Goal: Task Accomplishment & Management: Use online tool/utility

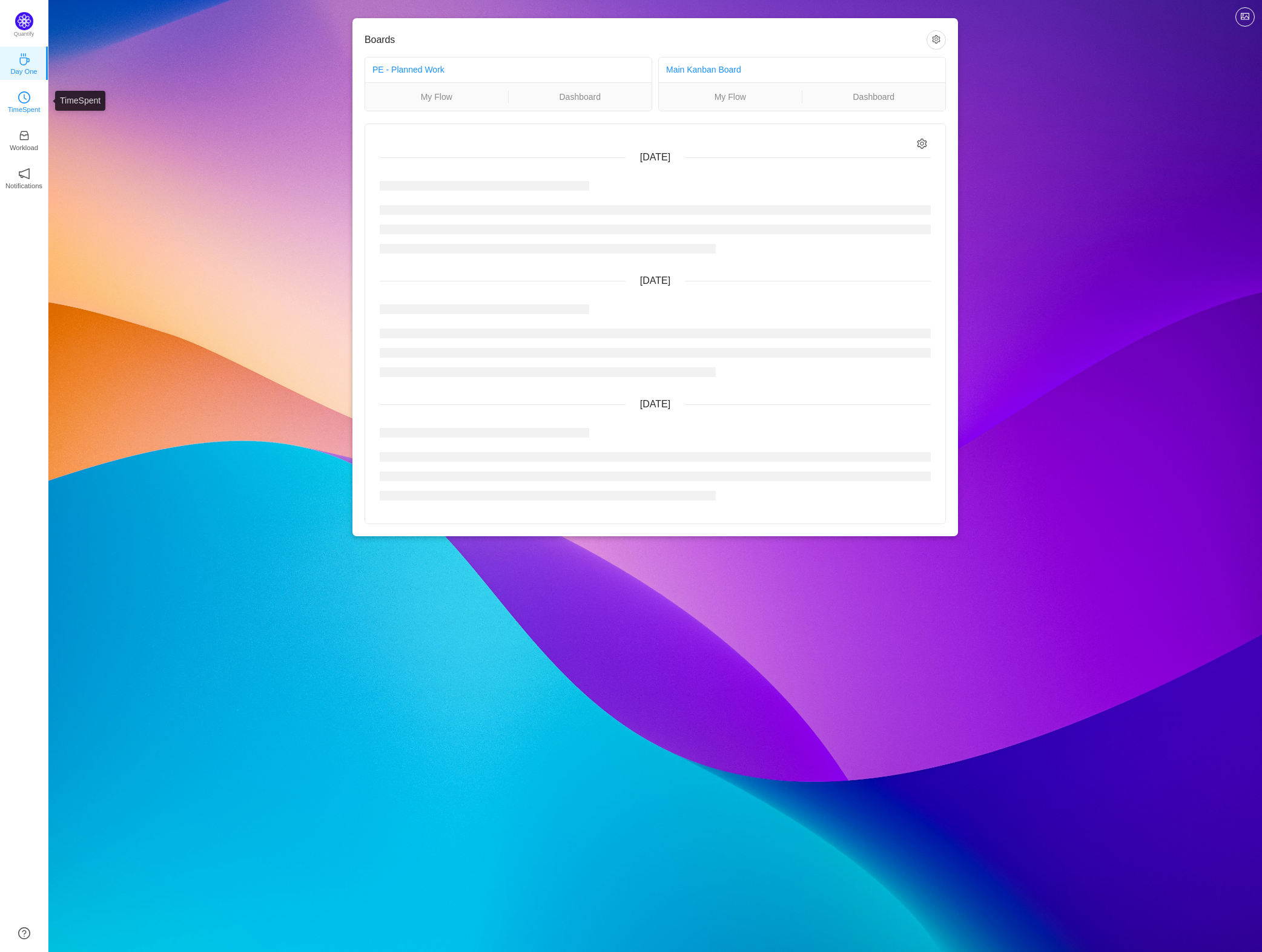
click at [21, 107] on p "TimeSpent" at bounding box center [23, 109] width 32 height 11
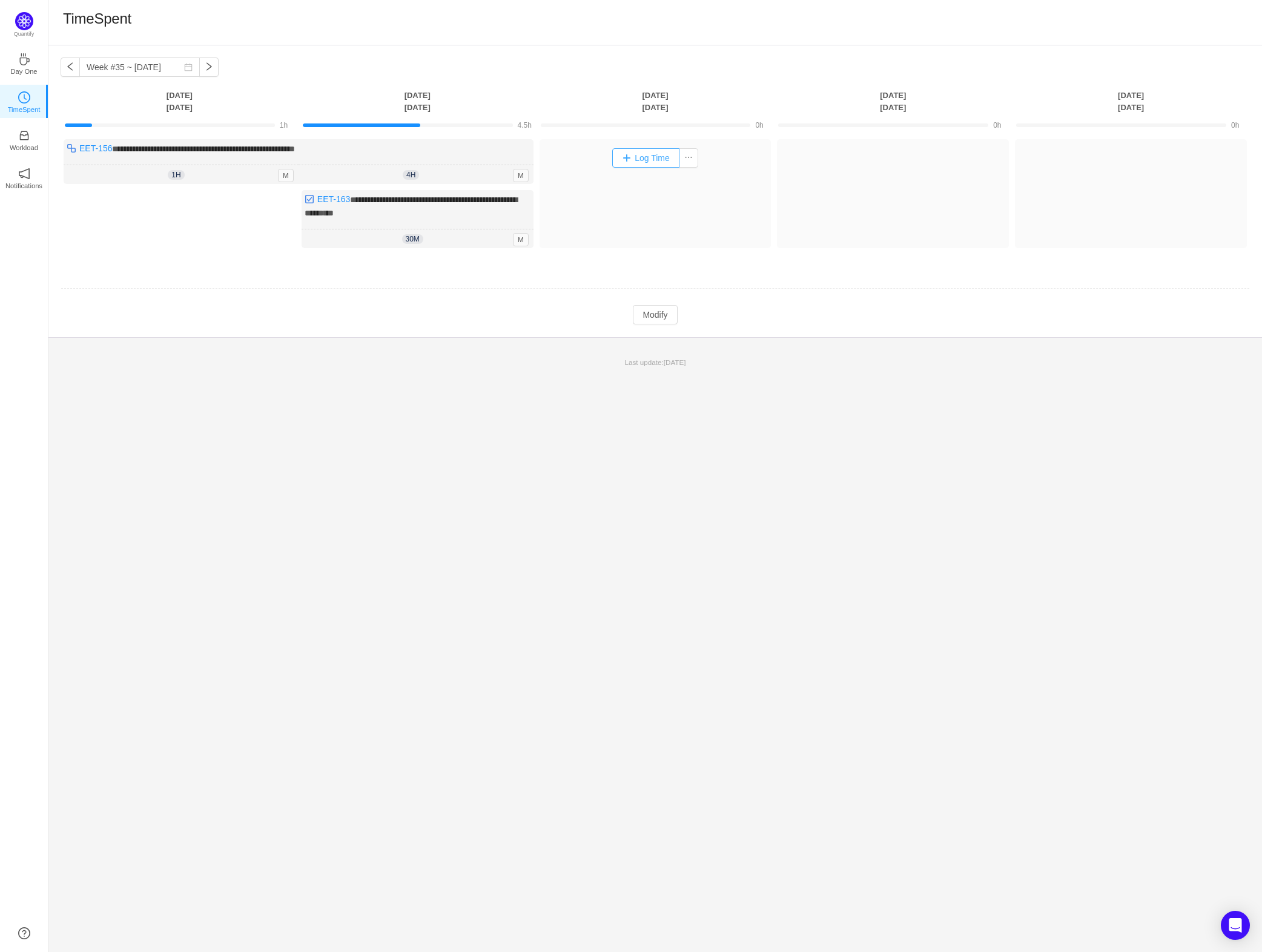
click at [631, 158] on button "Log Time" at bounding box center [646, 158] width 67 height 19
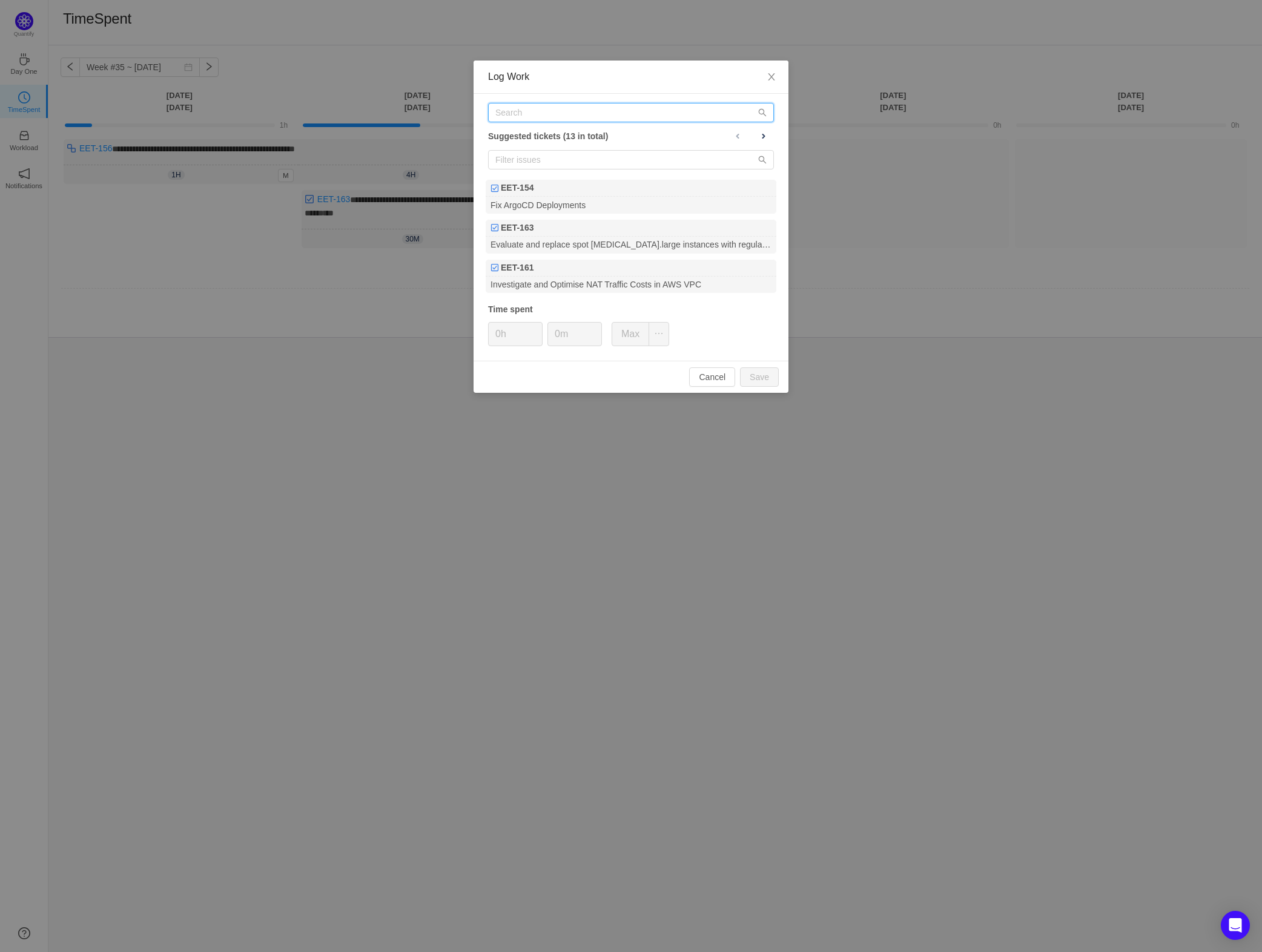
click at [575, 120] on input "text" at bounding box center [631, 112] width 286 height 19
type input "EE"
click at [560, 194] on div "EET-156" at bounding box center [630, 188] width 290 height 17
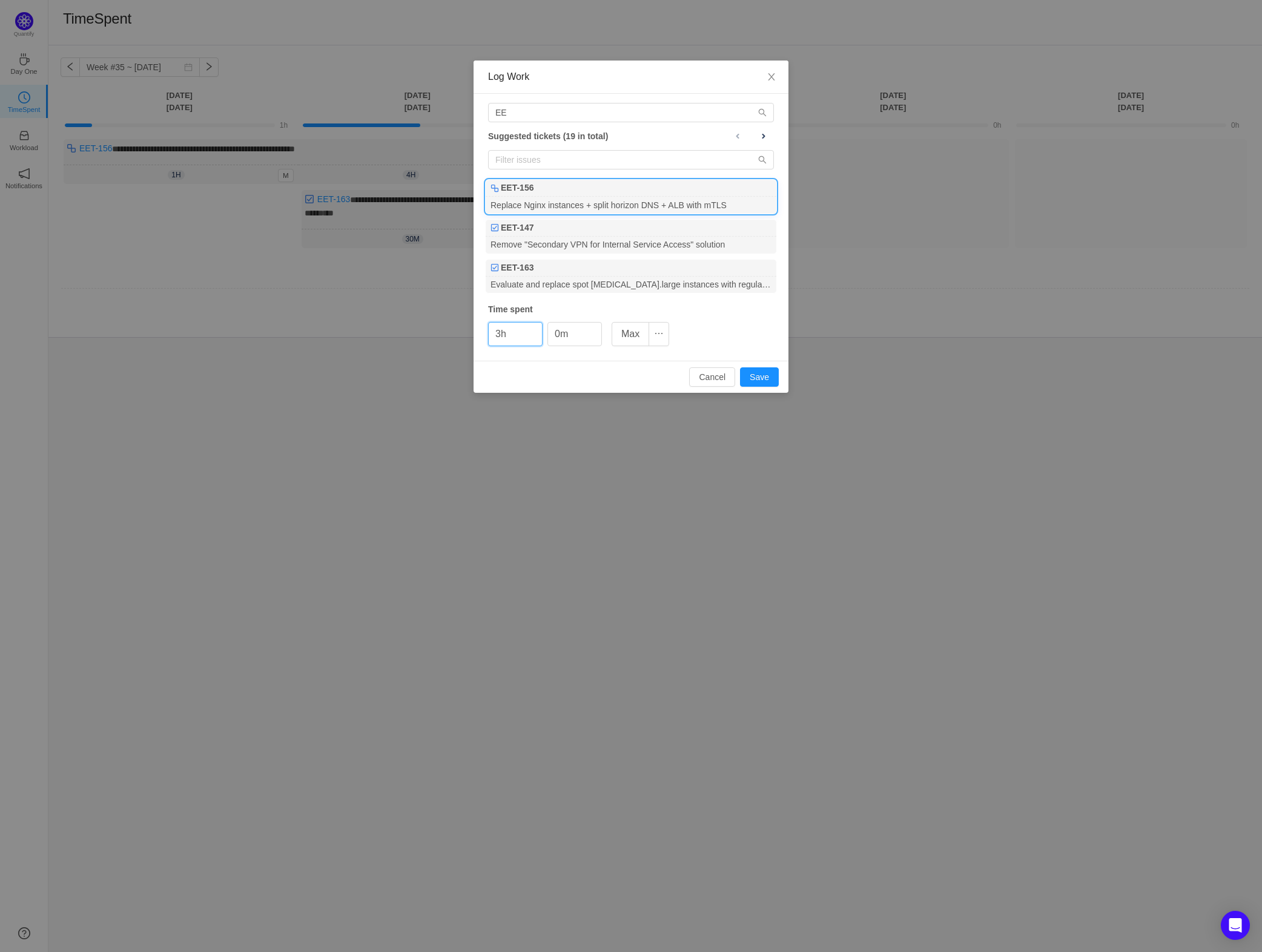
type input "3h"
type input "30m"
click at [766, 377] on button "Save" at bounding box center [759, 377] width 39 height 19
type input "0h"
type input "0m"
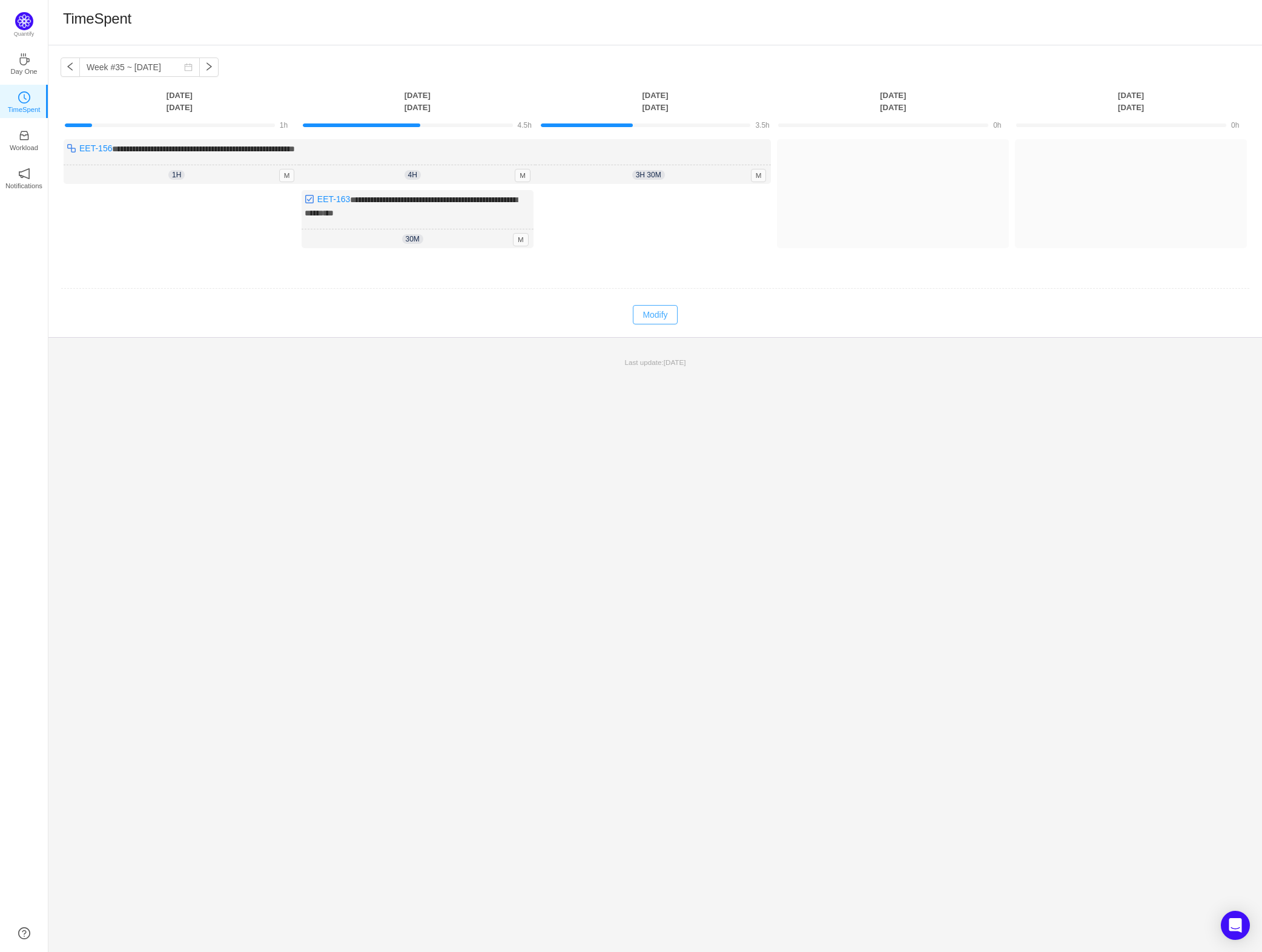
click at [658, 315] on button "Modify" at bounding box center [655, 315] width 45 height 19
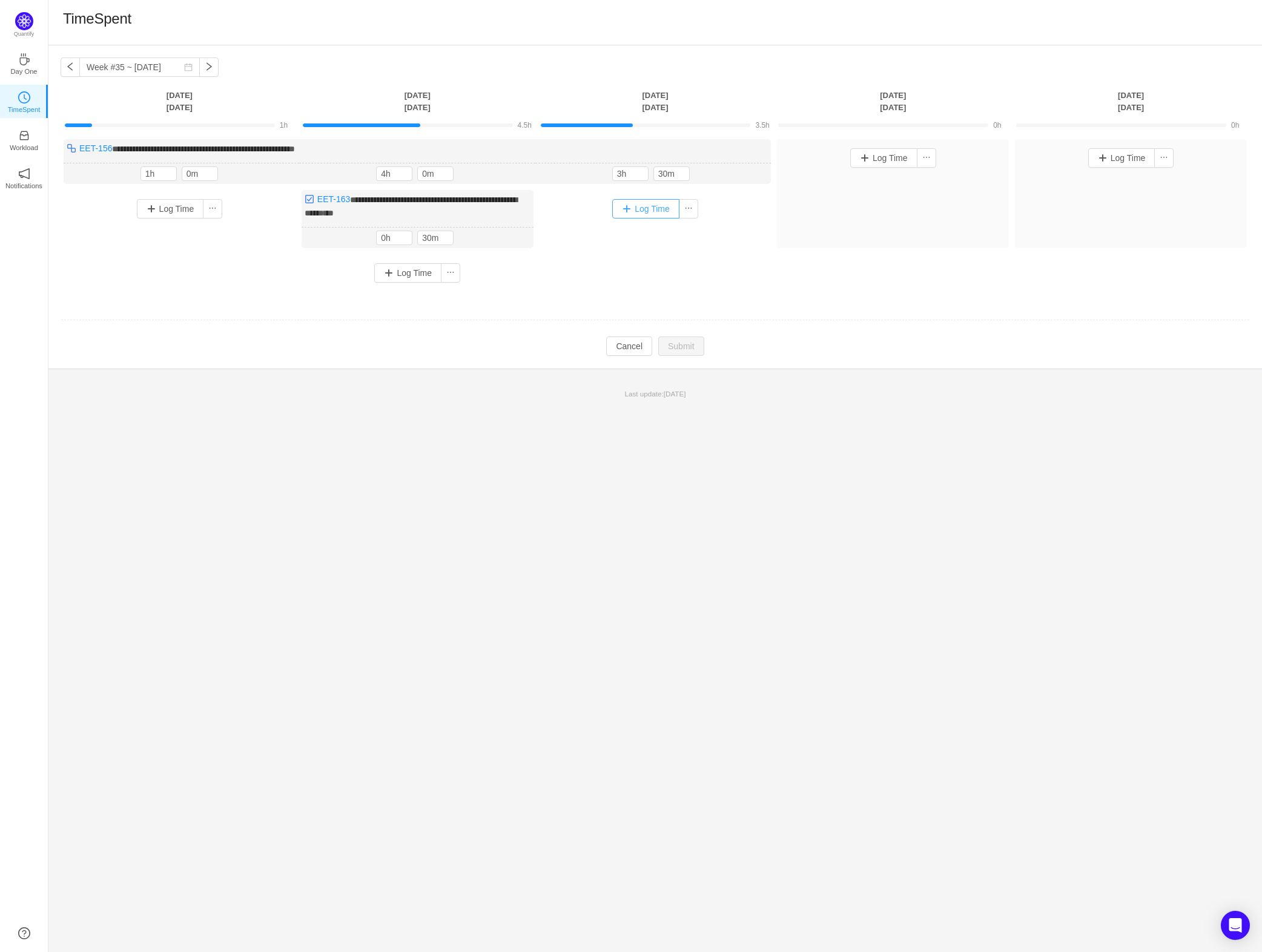
click at [642, 206] on button "Log Time" at bounding box center [646, 209] width 67 height 19
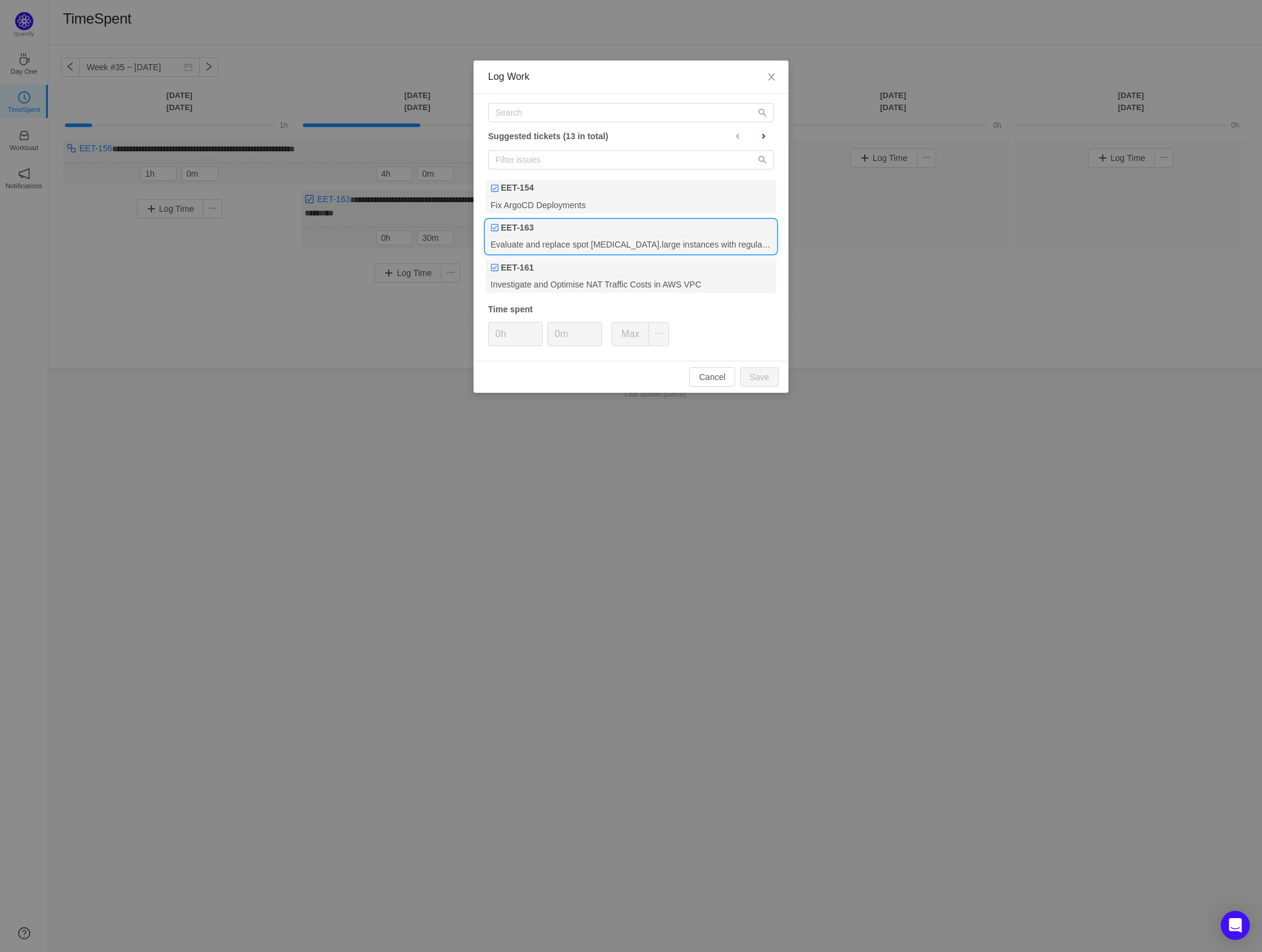
click at [559, 233] on div "EET-163" at bounding box center [630, 228] width 290 height 17
click at [552, 329] on input "0m" at bounding box center [573, 334] width 53 height 23
click at [767, 383] on button "Save" at bounding box center [759, 377] width 39 height 19
type input "0m"
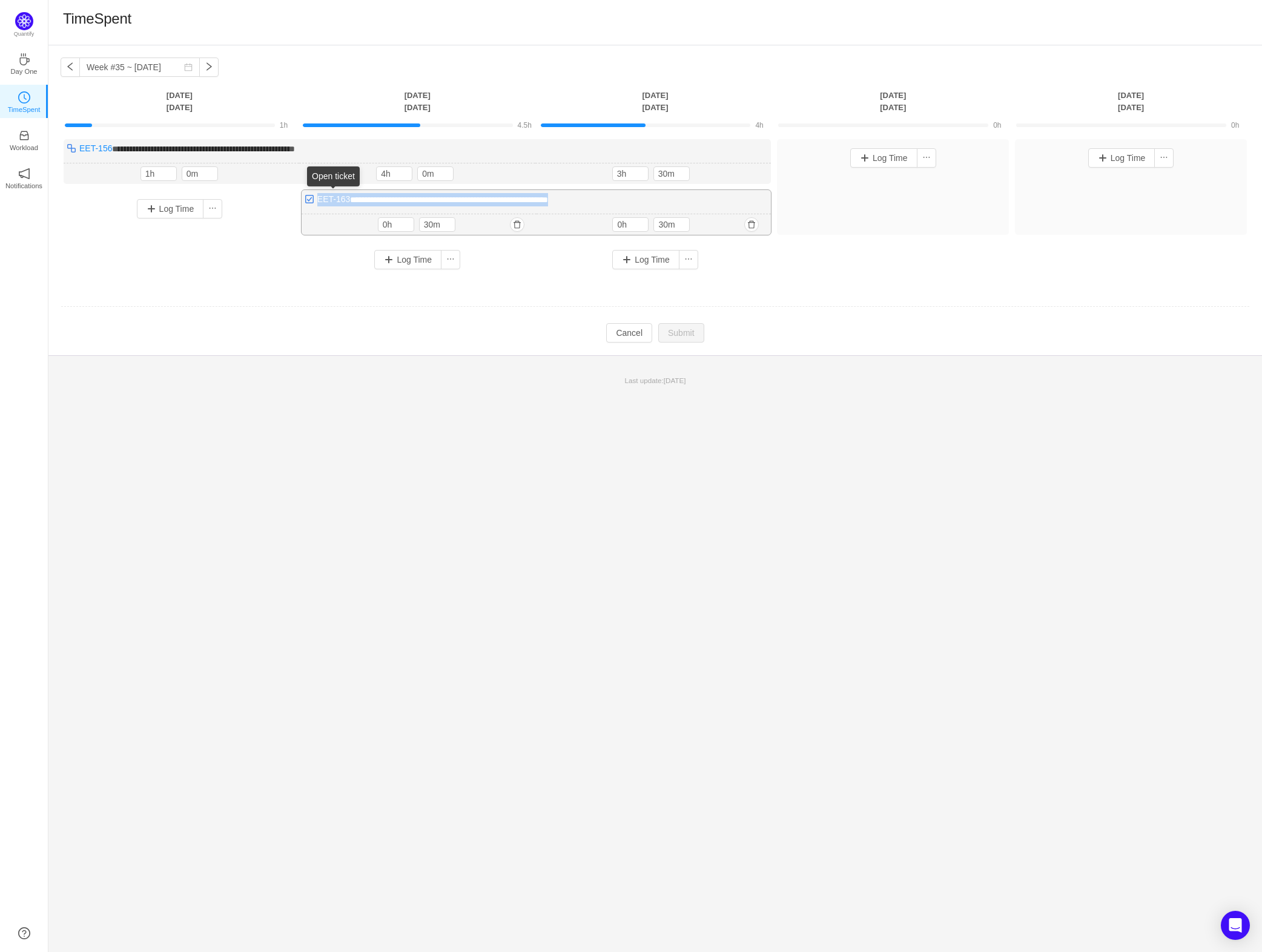
drag, startPoint x: 584, startPoint y: 199, endPoint x: 316, endPoint y: 201, distance: 268.0
click at [316, 201] on div "**********" at bounding box center [536, 212] width 470 height 45
drag, startPoint x: 352, startPoint y: 148, endPoint x: 79, endPoint y: 151, distance: 273.0
click at [79, 151] on div "**********" at bounding box center [418, 161] width 707 height 45
